Goal: Information Seeking & Learning: Learn about a topic

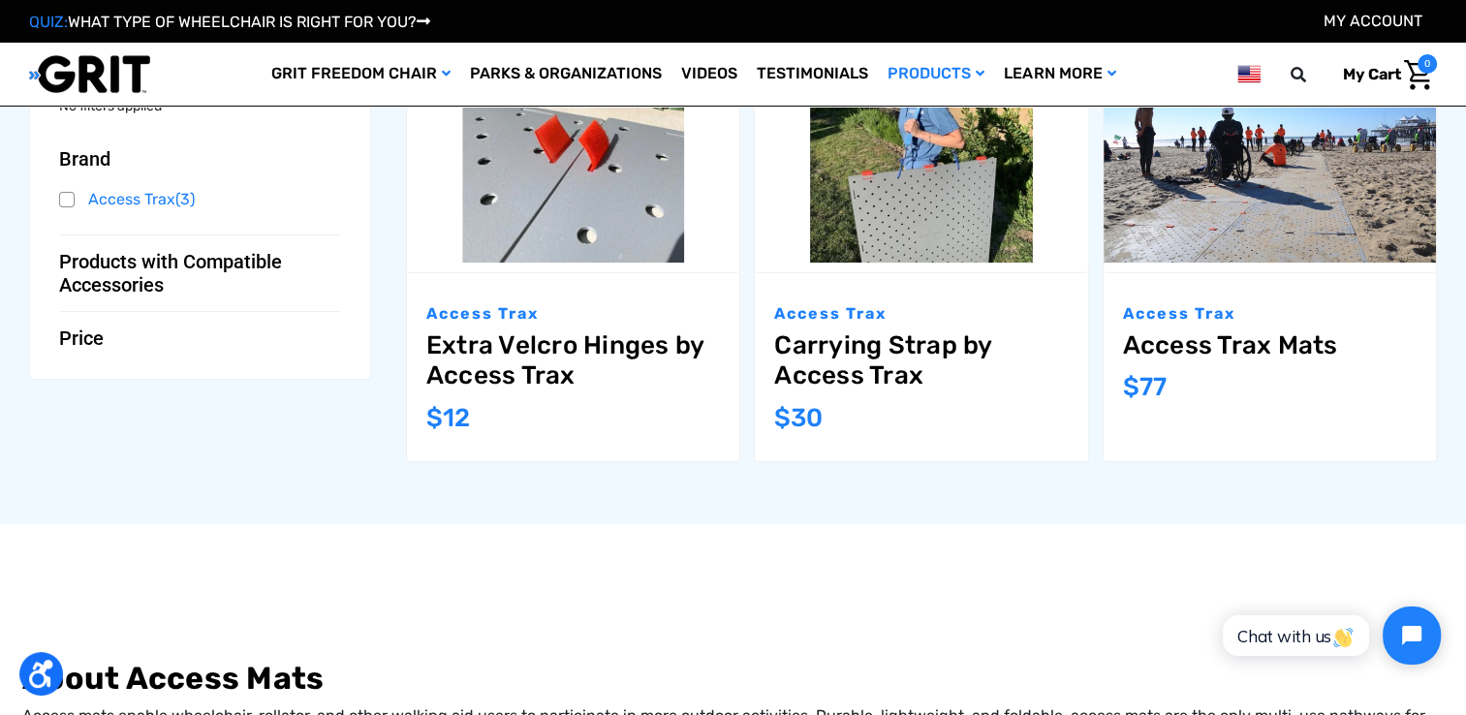
scroll to position [291, 0]
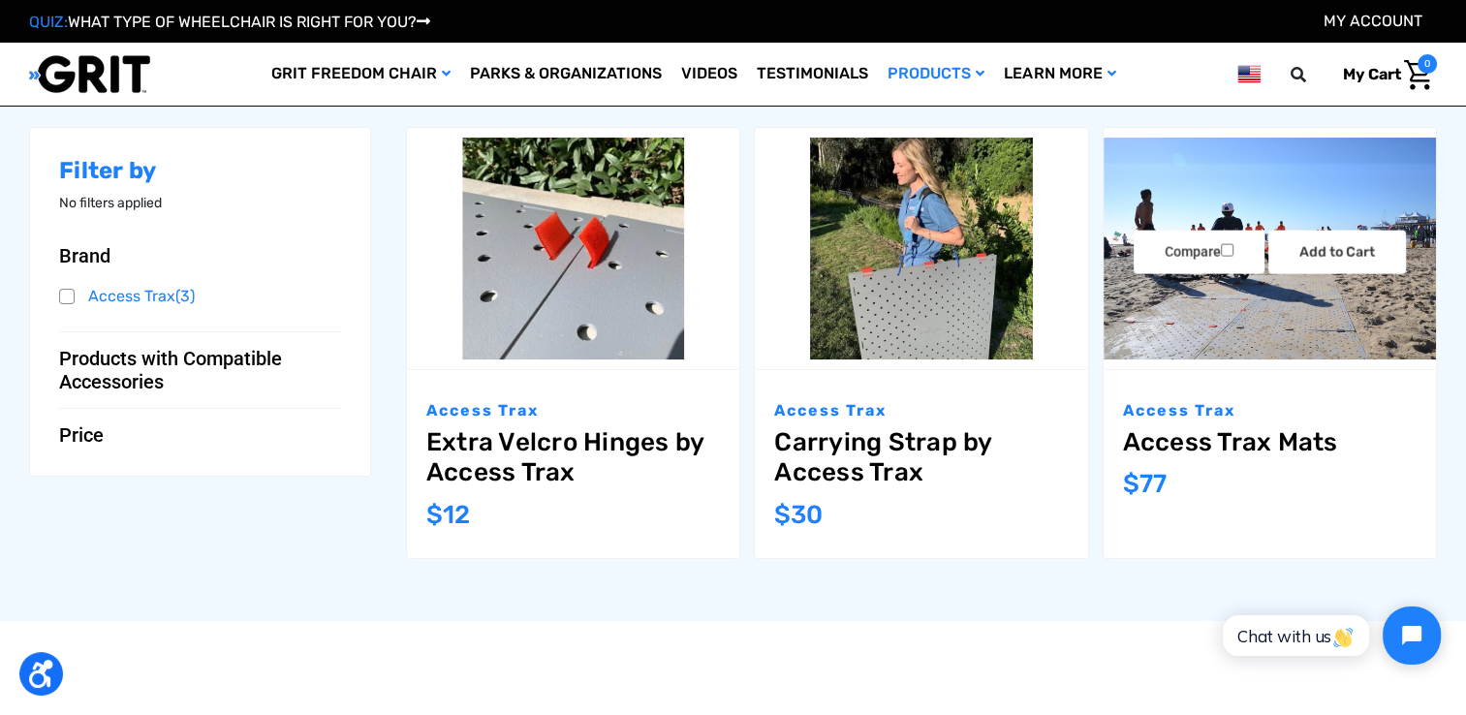
click at [1256, 321] on img "Access Trax Mats,$77.00\a" at bounding box center [1270, 249] width 332 height 222
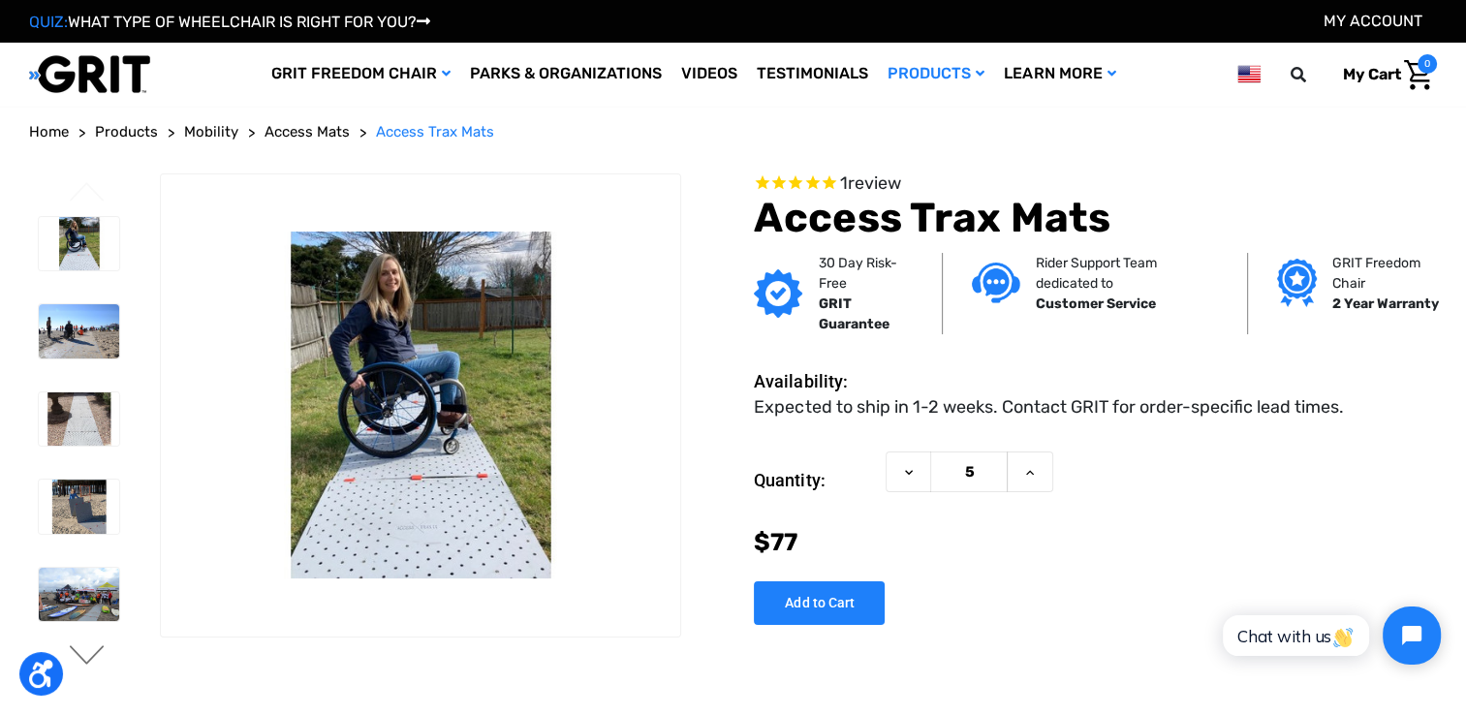
click at [82, 651] on button "Next" at bounding box center [87, 656] width 41 height 23
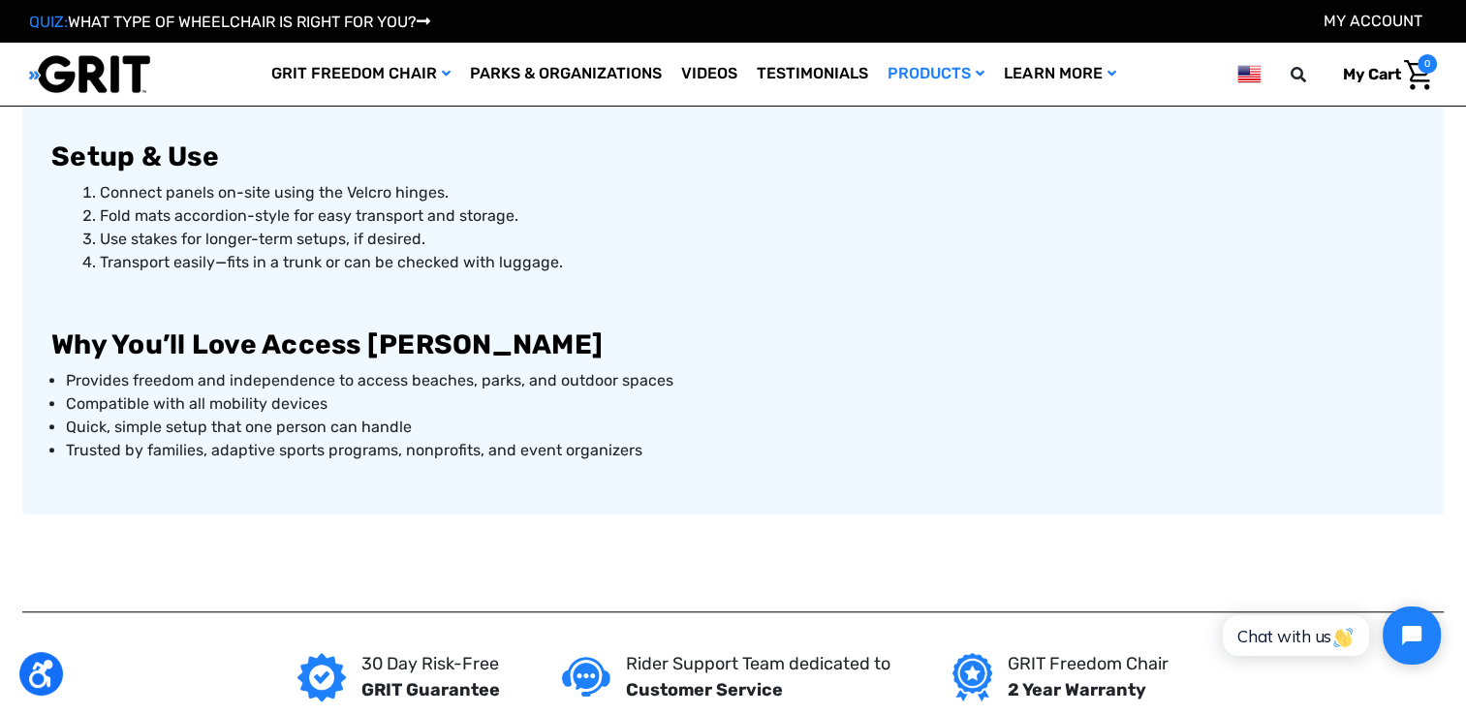
scroll to position [1163, 0]
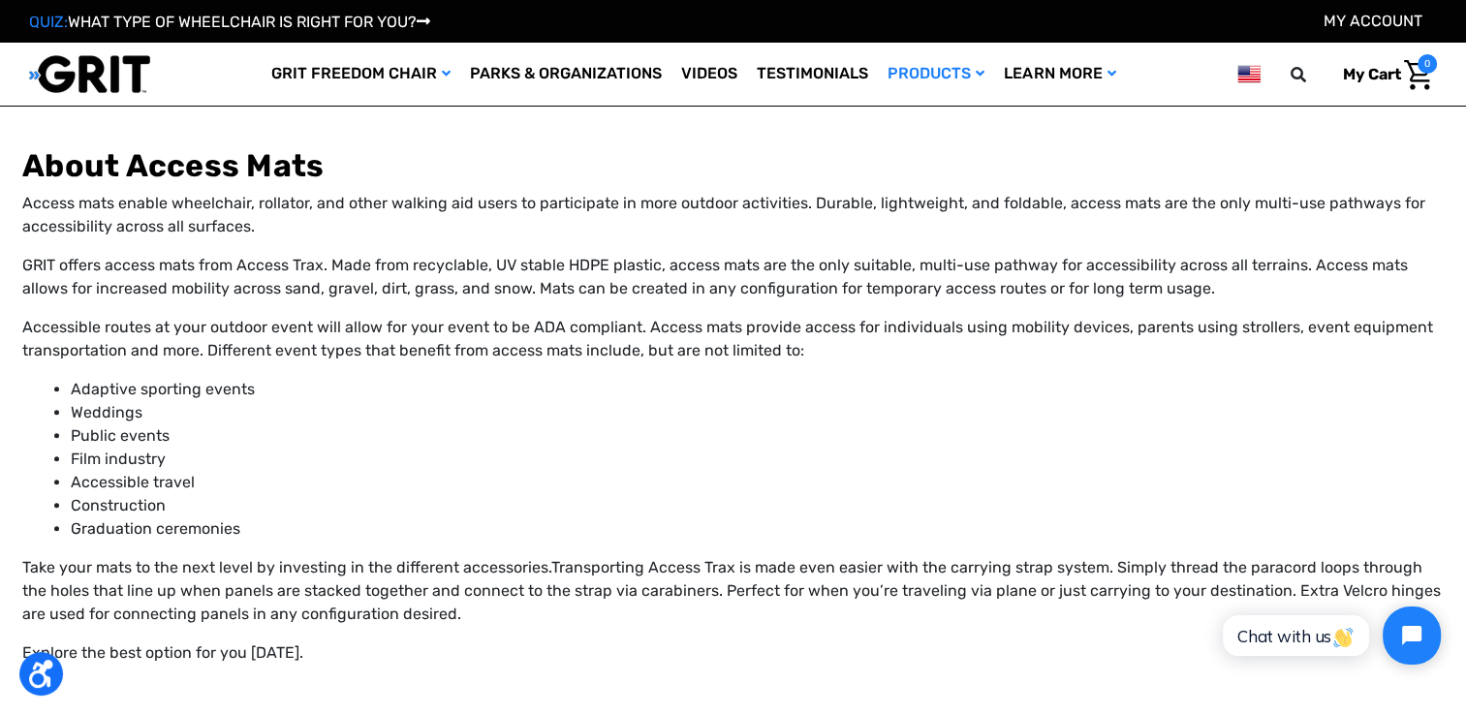
scroll to position [590, 0]
